Goal: Task Accomplishment & Management: Use online tool/utility

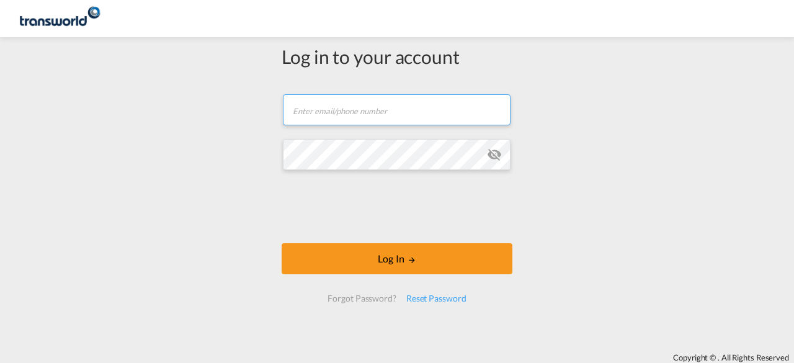
click at [378, 107] on input "text" at bounding box center [397, 109] width 228 height 31
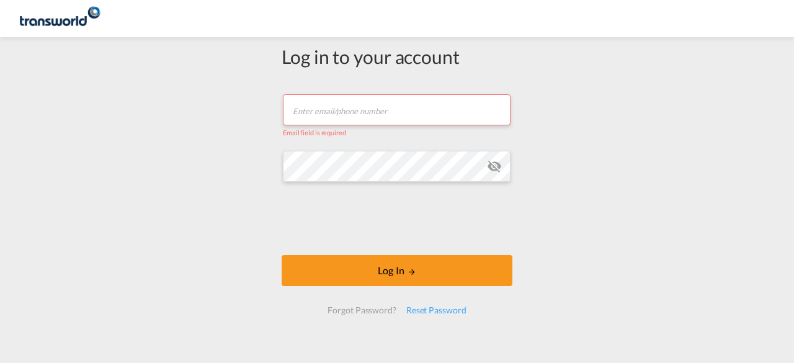
type input "[EMAIL_ADDRESS][DOMAIN_NAME]"
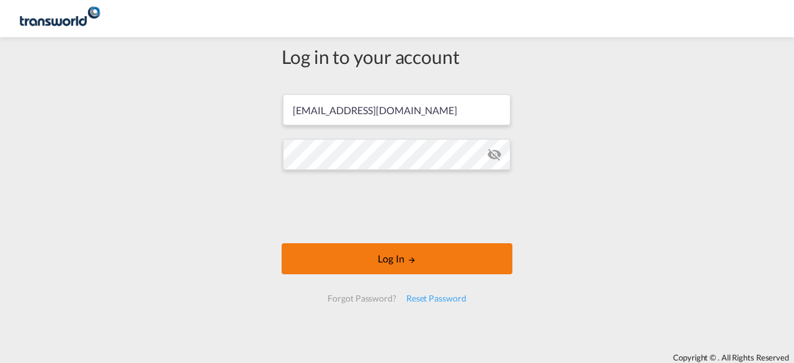
click at [370, 261] on button "Log In" at bounding box center [397, 258] width 231 height 31
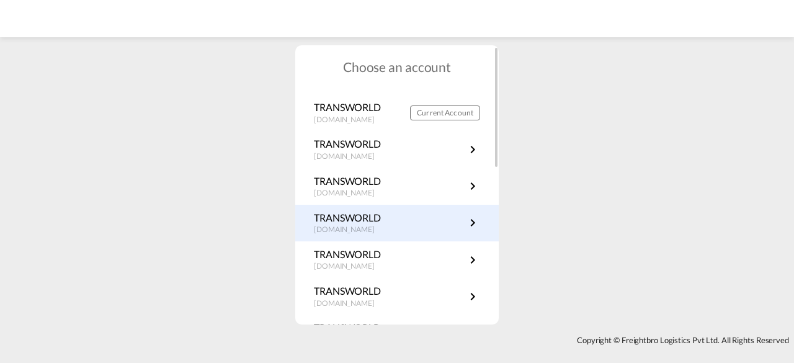
click at [473, 224] on md-icon "icon-chevron-right" at bounding box center [472, 222] width 15 height 15
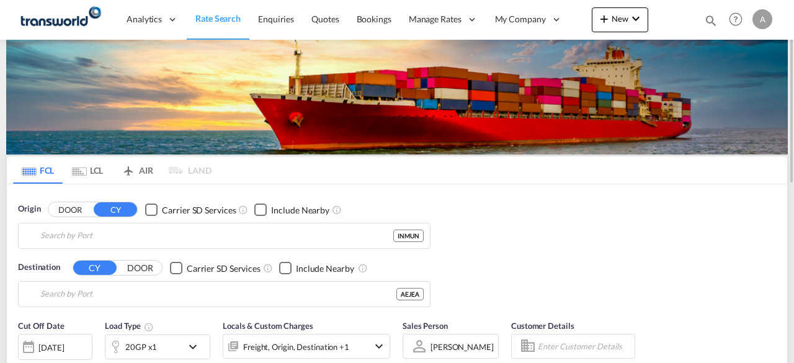
type input "Port of Mundra, Mundra, INMUN"
type input "[GEOGRAPHIC_DATA], [GEOGRAPHIC_DATA], [GEOGRAPHIC_DATA]"
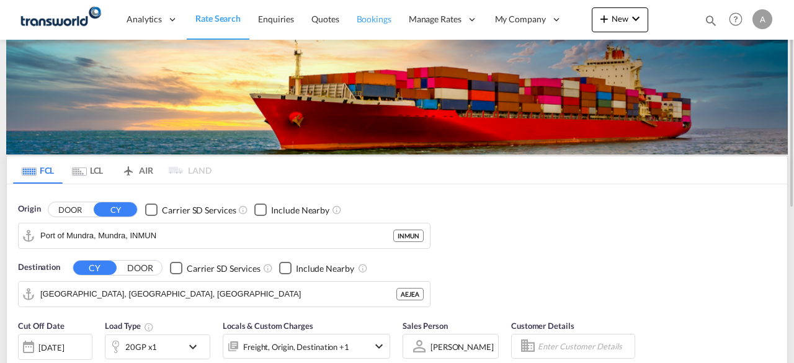
click at [377, 20] on span "Bookings" at bounding box center [374, 19] width 35 height 11
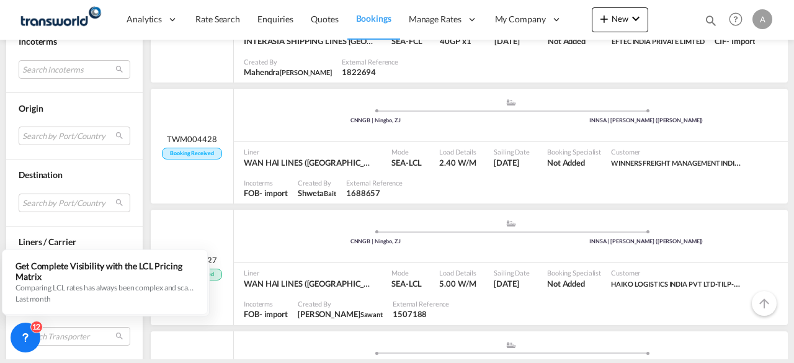
scroll to position [4861, 0]
